Goal: Use online tool/utility: Utilize a website feature to perform a specific function

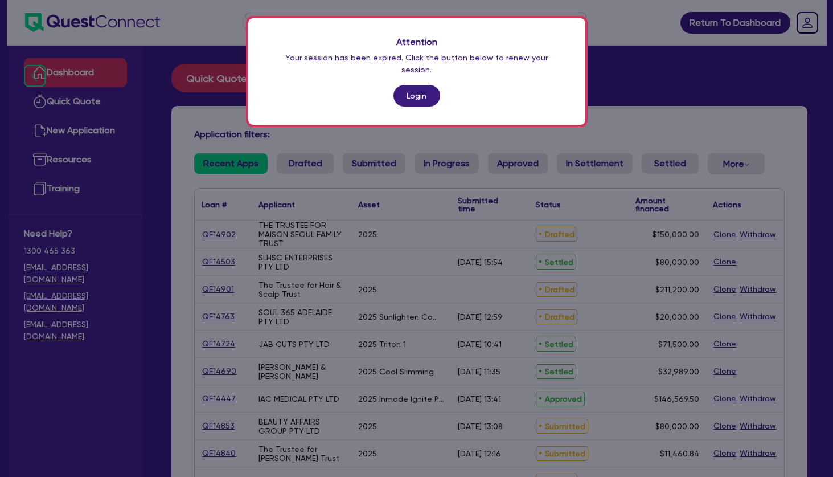
click at [419, 85] on link "Login" at bounding box center [416, 96] width 47 height 22
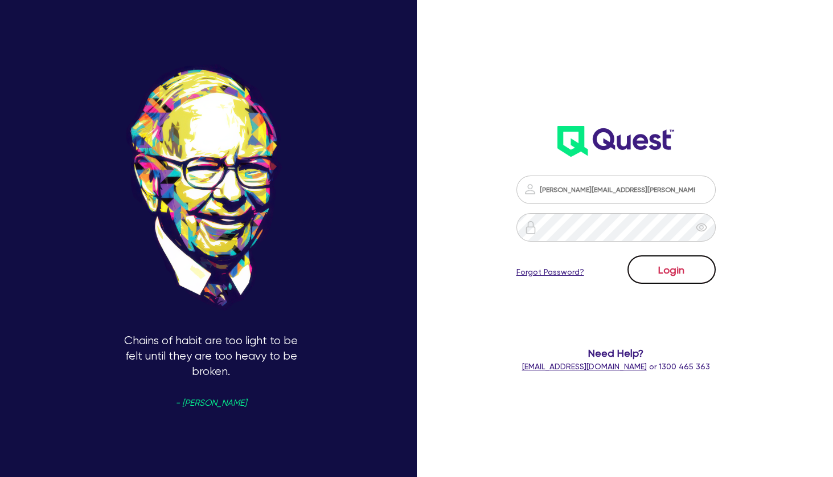
click at [656, 268] on button "Login" at bounding box center [671, 269] width 88 height 28
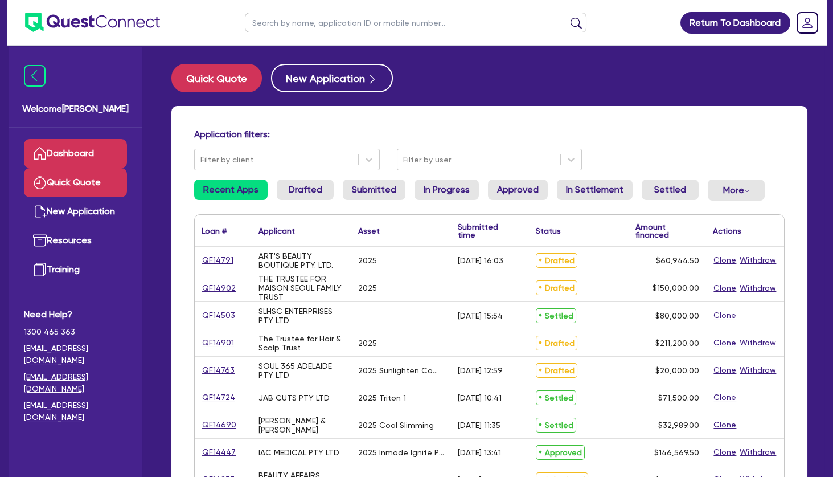
click at [85, 180] on link "Quick Quote" at bounding box center [75, 182] width 103 height 29
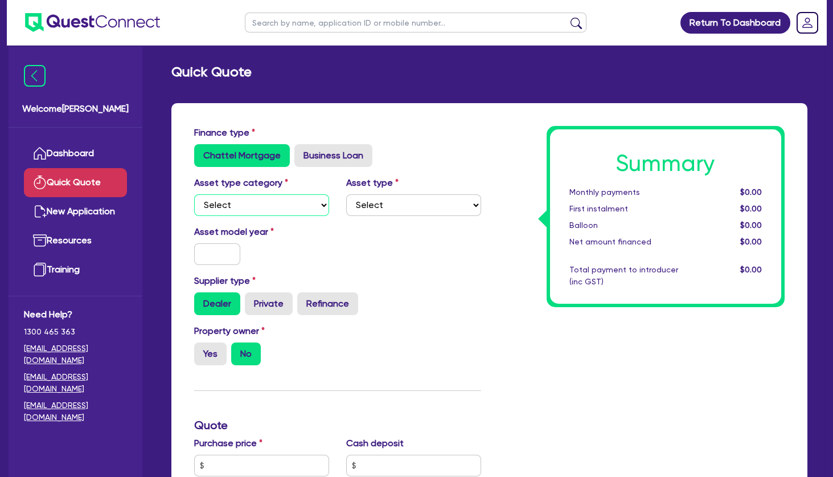
click at [194, 194] on select "Select Cars and light trucks Primary assets Secondary assets Tertiary assets" at bounding box center [261, 205] width 135 height 22
select select "TERTIARY_ASSETS"
click option "Tertiary assets" at bounding box center [0, 0] width 0 height 0
click at [346, 194] on select "Select Beauty equipment IT equipment IT software Watercraft Other" at bounding box center [413, 205] width 135 height 22
select select "BEAUTY_EQUIPMENT"
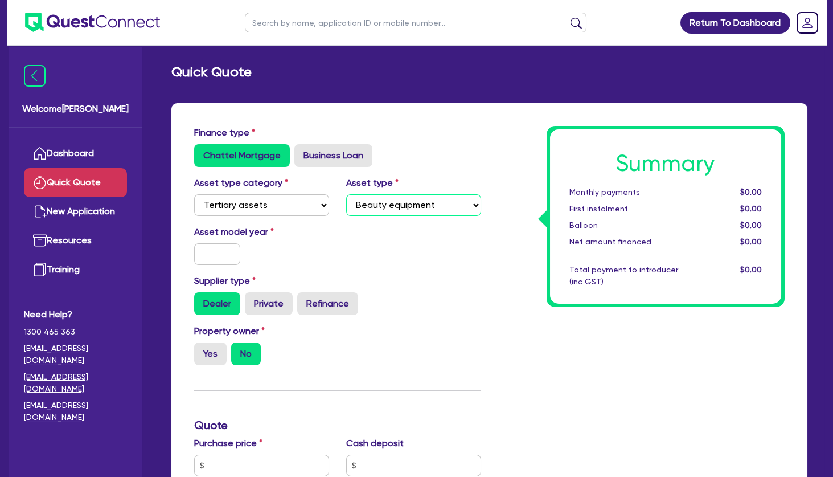
click option "Beauty equipment" at bounding box center [0, 0] width 0 height 0
click at [225, 248] on input "text" at bounding box center [217, 254] width 46 height 22
type input "2025"
click at [218, 344] on label "Yes" at bounding box center [210, 353] width 32 height 23
click at [202, 344] on input "Yes" at bounding box center [197, 345] width 7 height 7
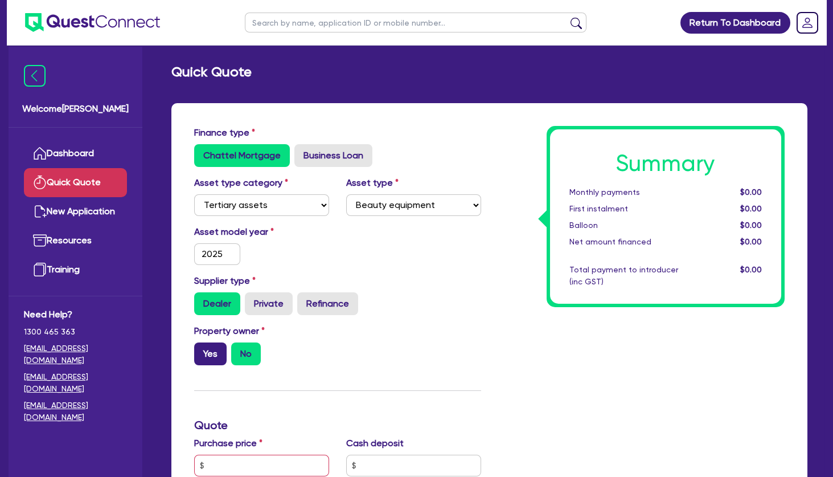
radio input "true"
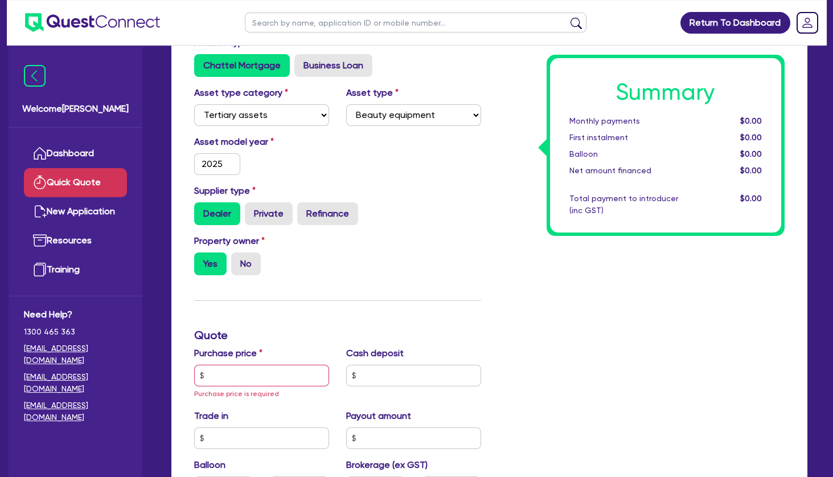
scroll to position [123, 0]
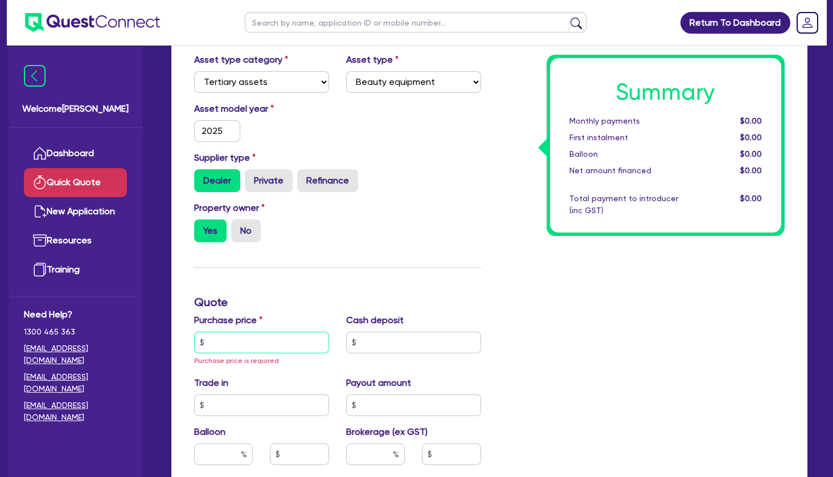
click at [250, 349] on input "text" at bounding box center [261, 342] width 135 height 22
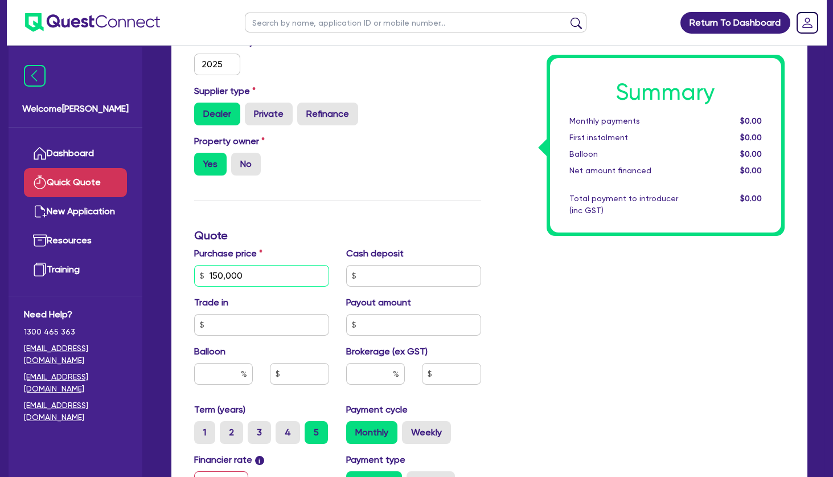
scroll to position [246, 0]
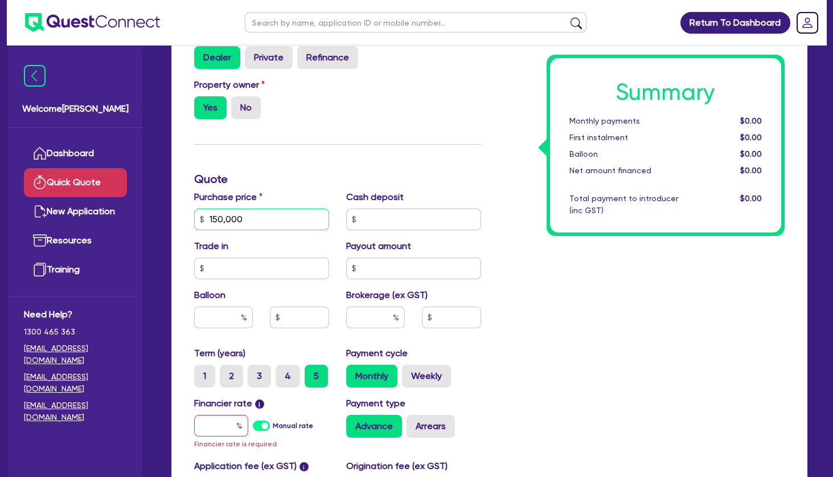
type input "150,000"
click at [222, 423] on input "text" at bounding box center [221, 426] width 54 height 22
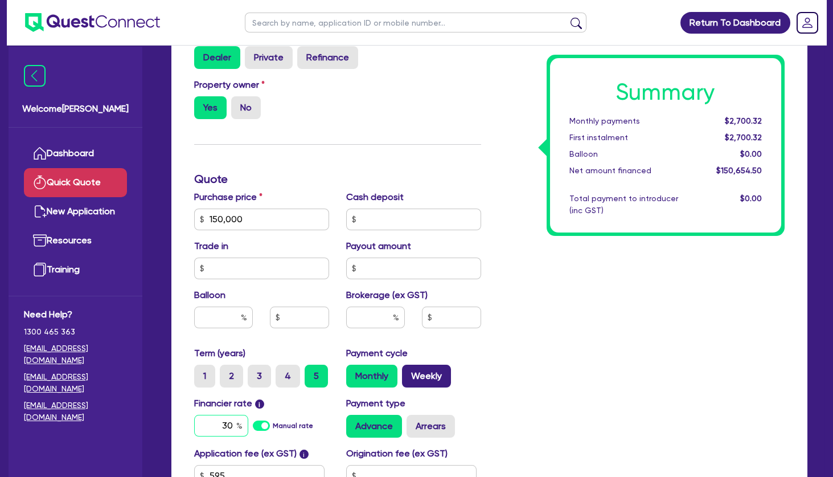
type input "30"
click at [438, 372] on label "Weekly" at bounding box center [426, 375] width 49 height 23
click at [409, 372] on input "Weekly" at bounding box center [405, 367] width 7 height 7
radio input "true"
click at [528, 336] on div "Summary Weekly payments $1,113.77 First instalment $1,113.77 Balloon $0.00 Net …" at bounding box center [642, 213] width 304 height 666
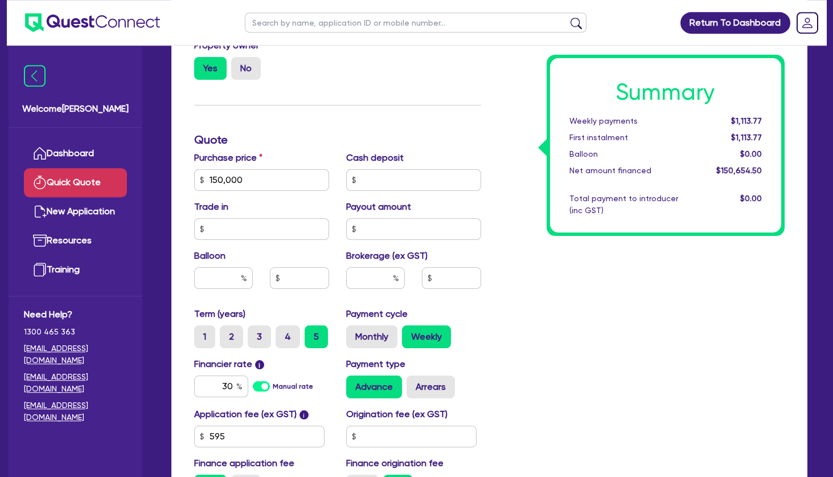
scroll to position [307, 0]
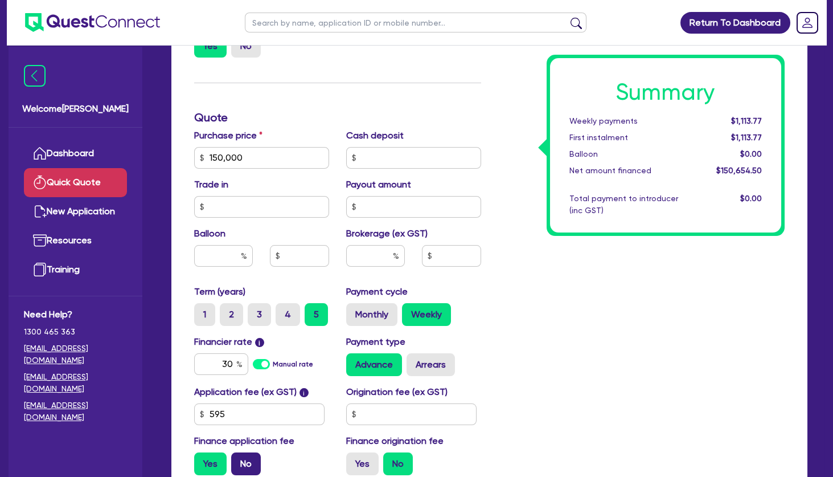
click at [254, 462] on label "No" at bounding box center [246, 463] width 30 height 23
click at [239, 460] on input "No" at bounding box center [234, 455] width 7 height 7
radio input "true"
click at [605, 264] on div "Summary Weekly payments $1,108.93 First instalment i $1,763.43 Balloon $0.00 Ne…" at bounding box center [642, 151] width 304 height 666
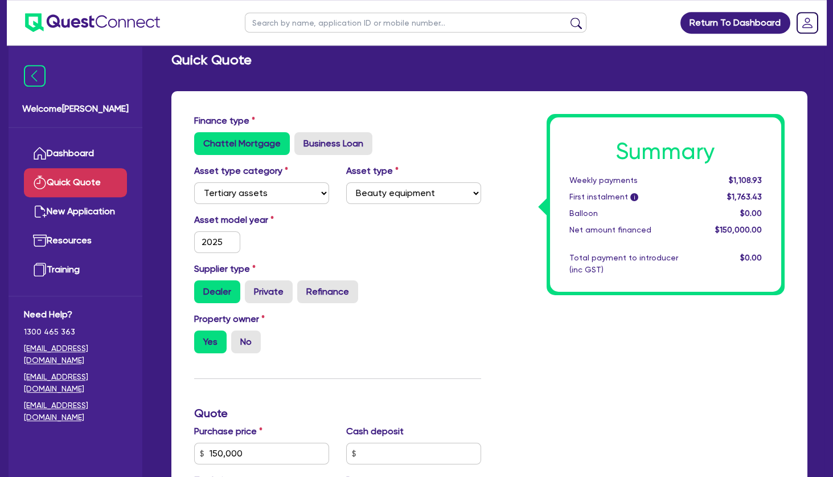
scroll to position [0, 0]
